Goal: Information Seeking & Learning: Learn about a topic

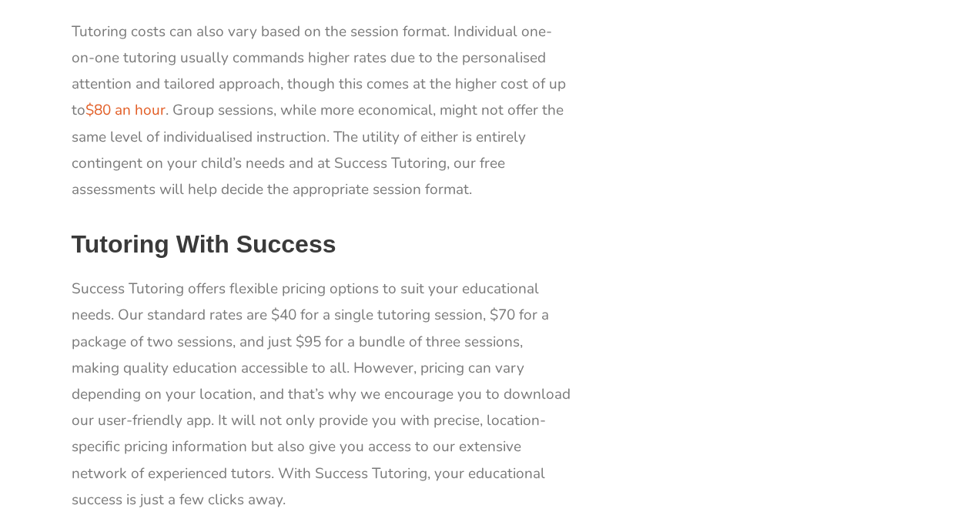
scroll to position [1568, 0]
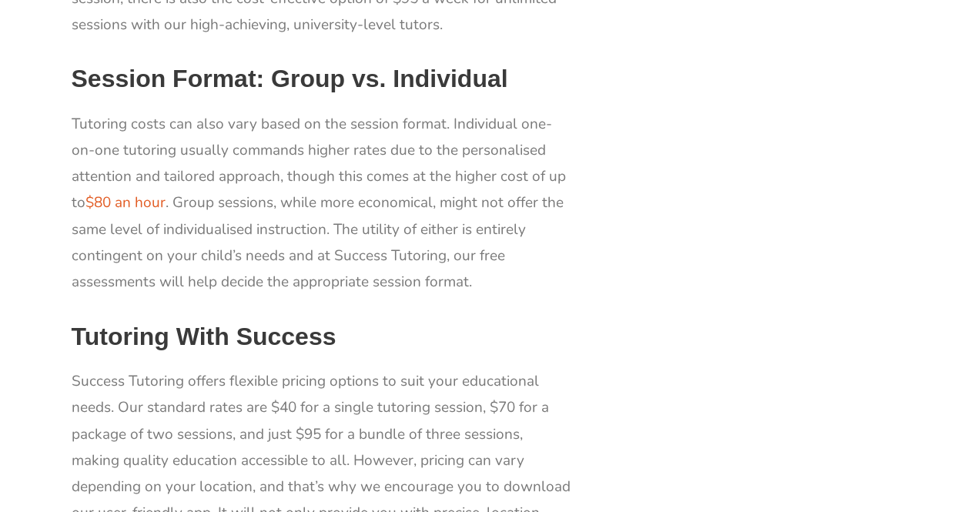
click at [95, 394] on p "Success Tutoring offers flexible pricing options to suit your educational needs…" at bounding box center [322, 486] width 500 height 237
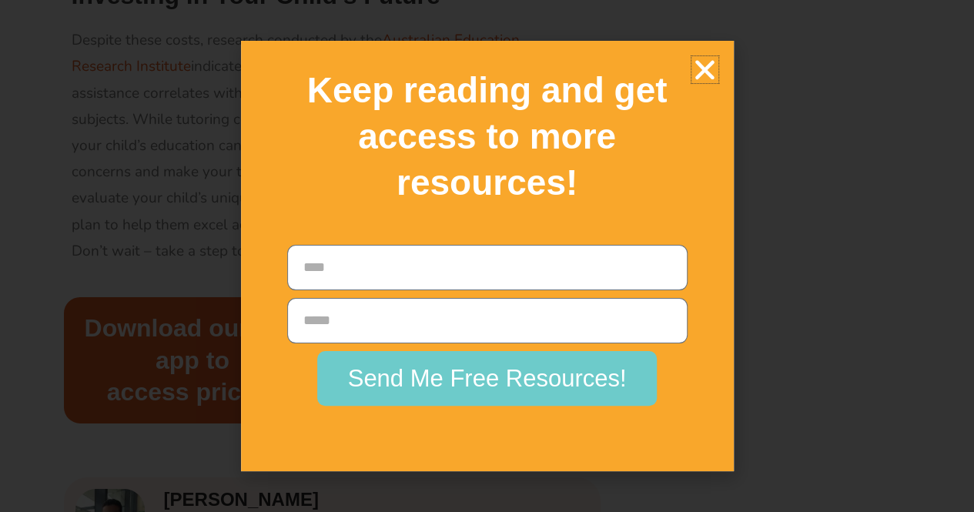
scroll to position [2288, 0]
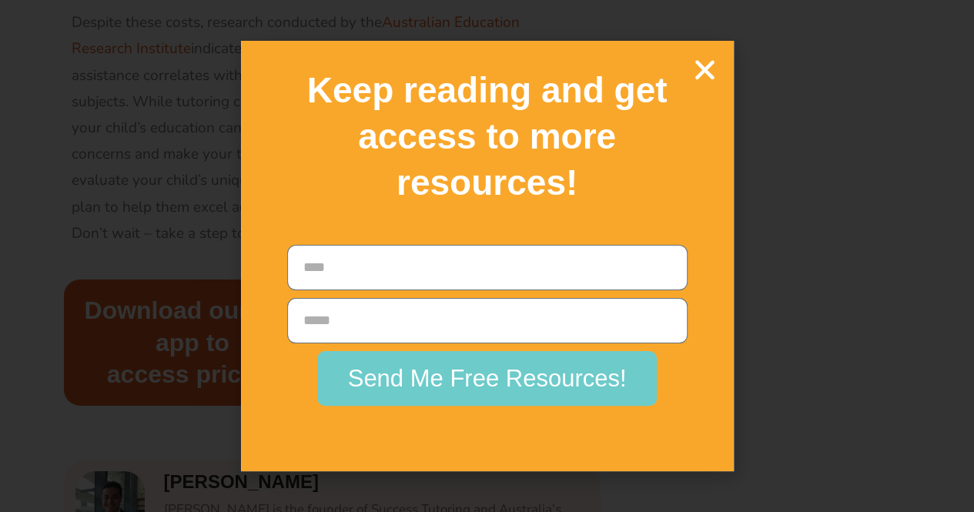
click at [700, 70] on icon "Close" at bounding box center [704, 69] width 27 height 27
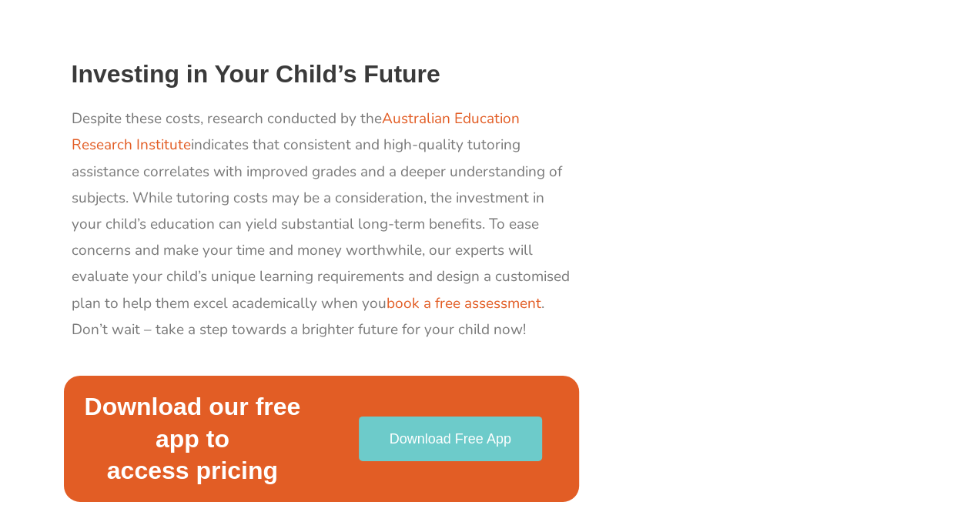
scroll to position [2191, 0]
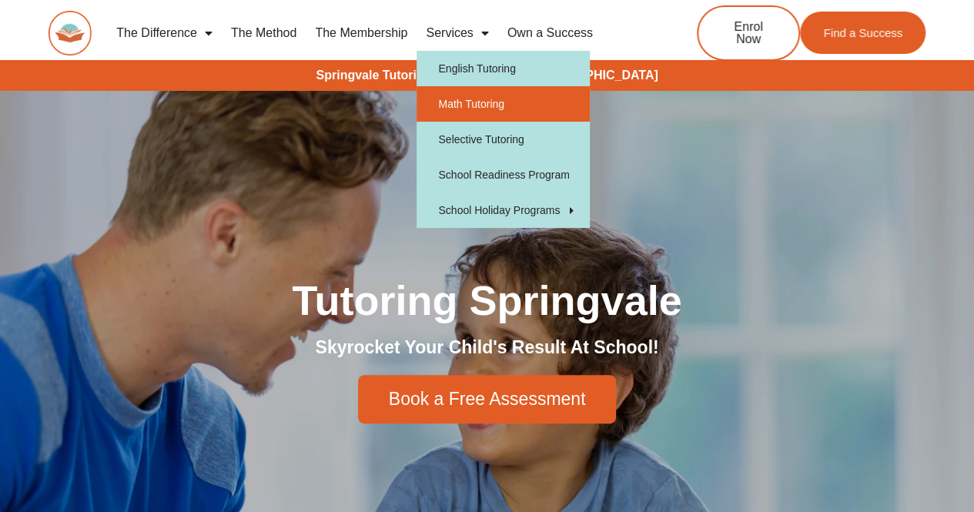
click at [443, 99] on link "Math Tutoring" at bounding box center [502, 103] width 173 height 35
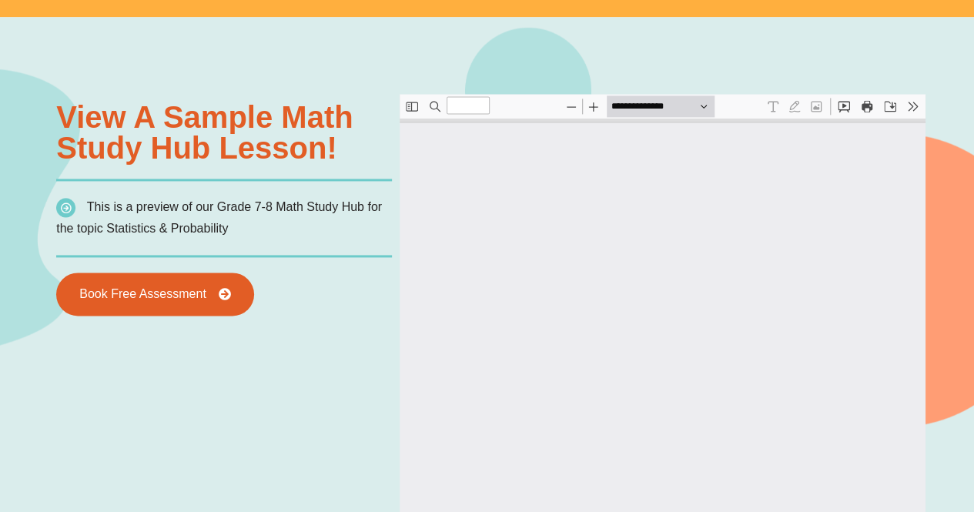
scroll to position [1047, 0]
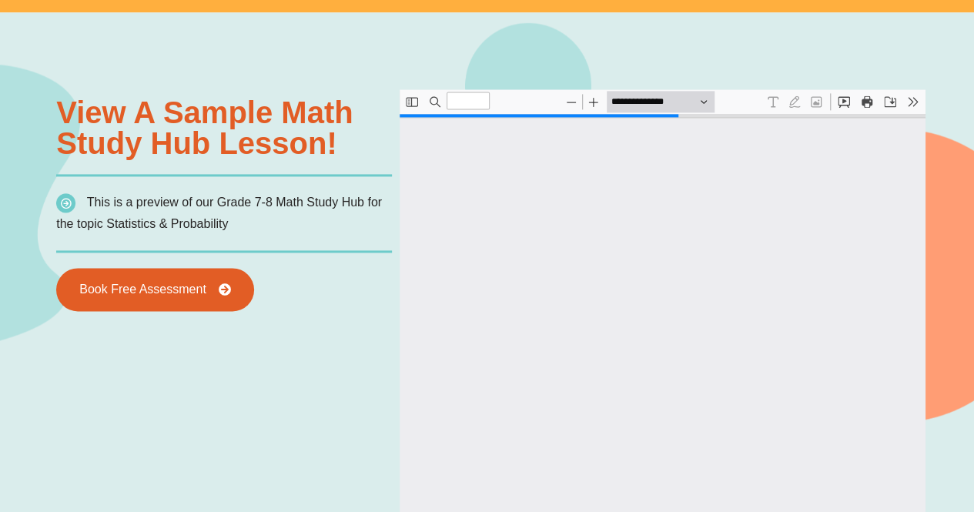
type input "*"
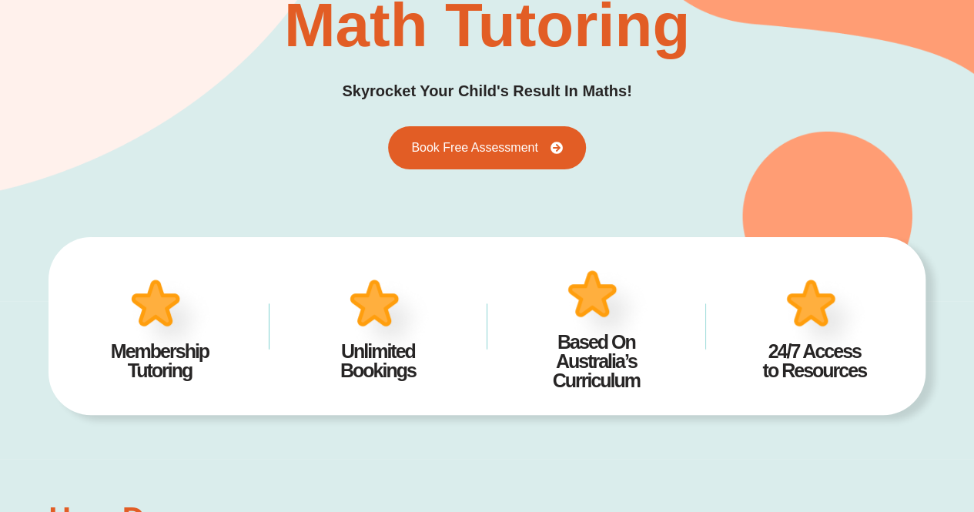
scroll to position [0, 0]
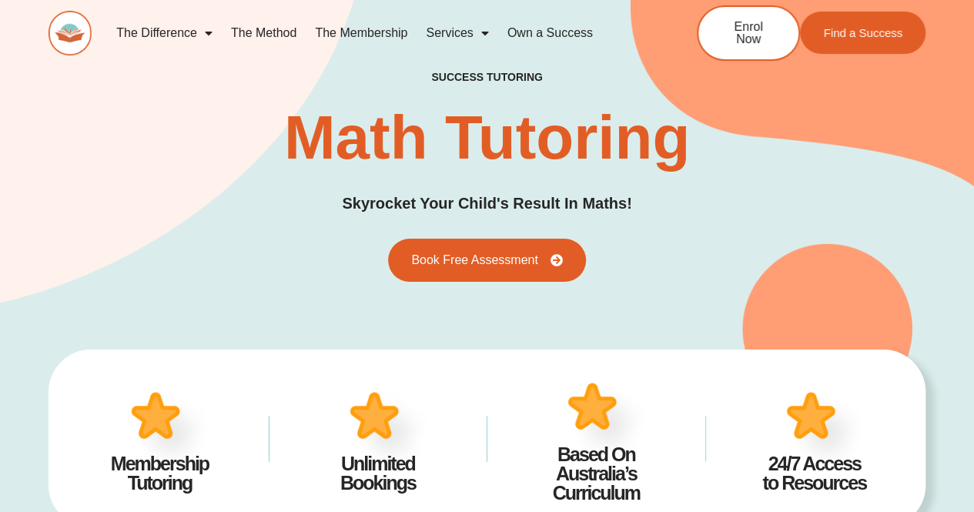
click at [444, 32] on link "Services" at bounding box center [456, 32] width 81 height 35
